Goal: Transaction & Acquisition: Purchase product/service

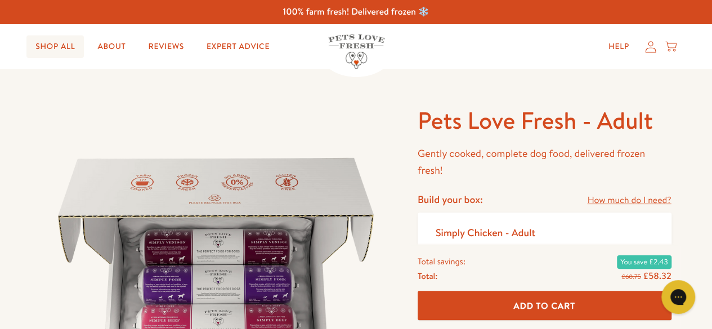
click at [57, 54] on link "Shop All" at bounding box center [54, 46] width 57 height 23
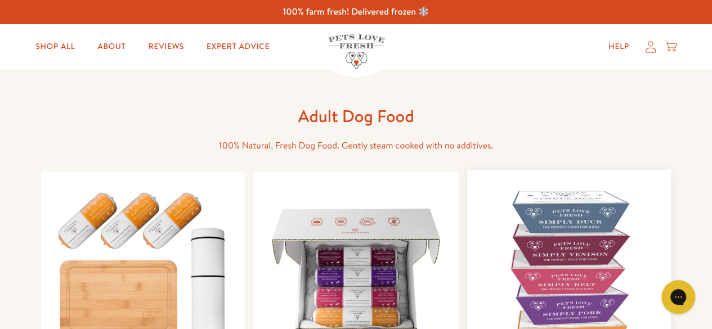
click at [605, 252] on img at bounding box center [569, 272] width 186 height 186
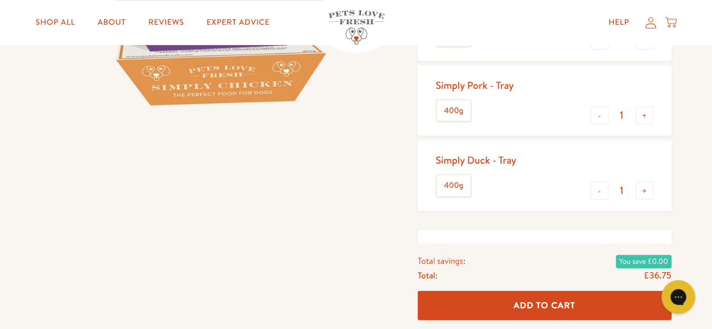
scroll to position [344, 0]
